Goal: Connect with others: Connect with others

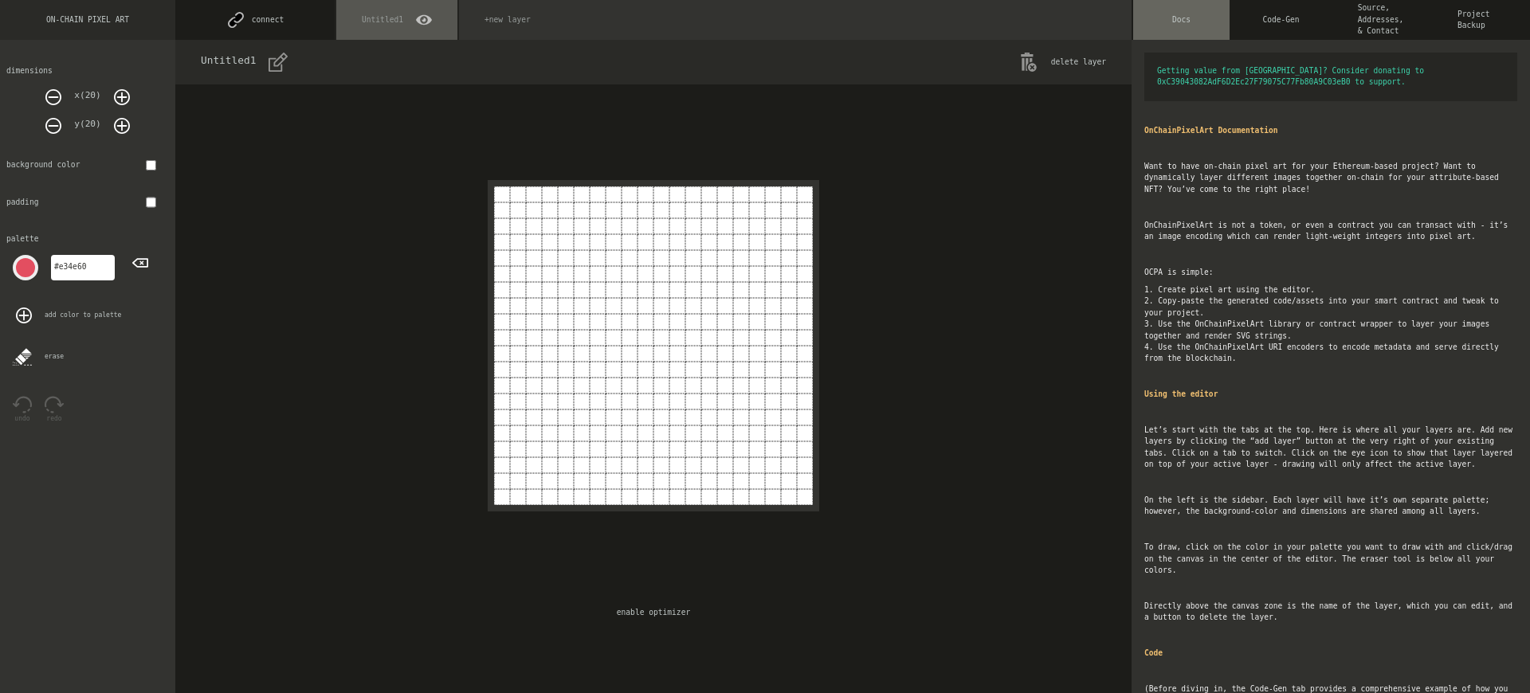
click at [255, 20] on button "connect" at bounding box center [254, 20] width 159 height 40
